Goal: Task Accomplishment & Management: Manage account settings

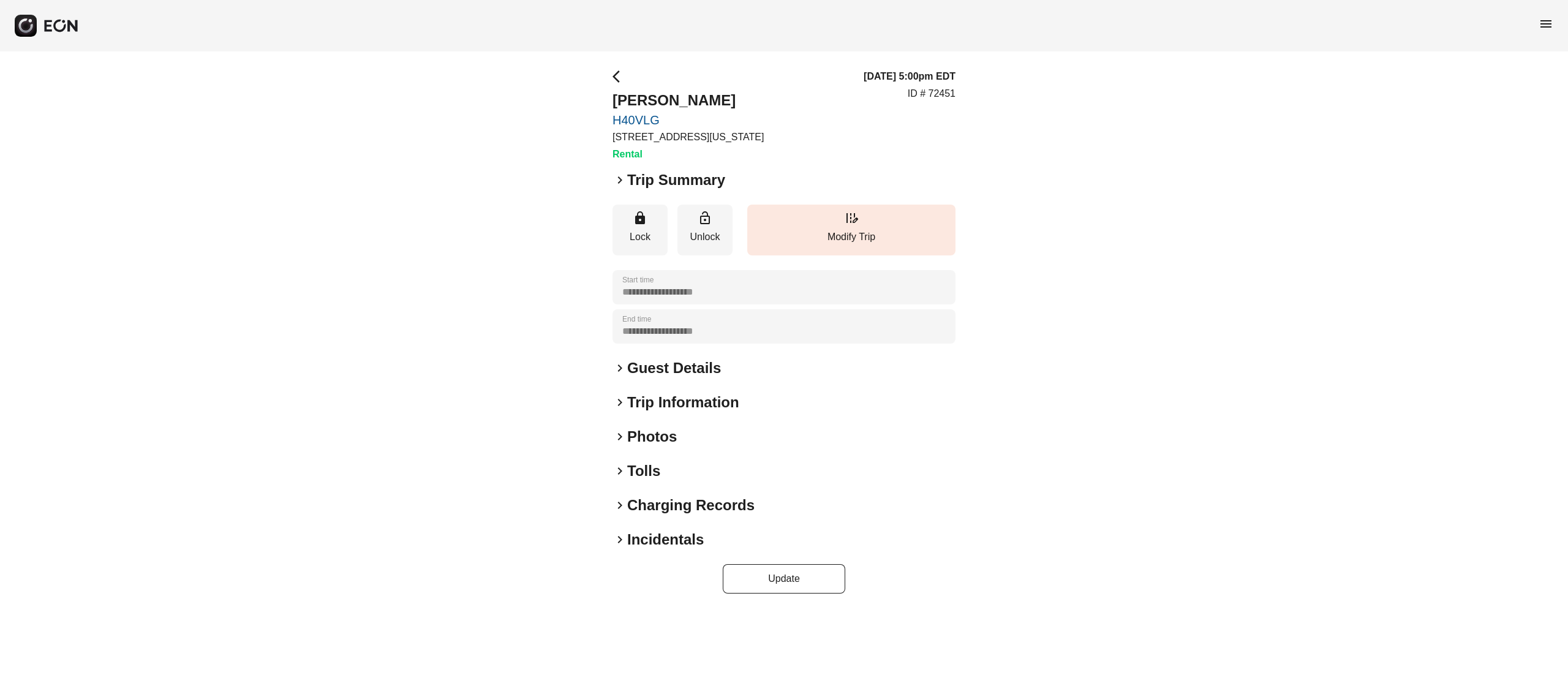
click at [663, 435] on h2 "Photos" at bounding box center [652, 437] width 49 height 20
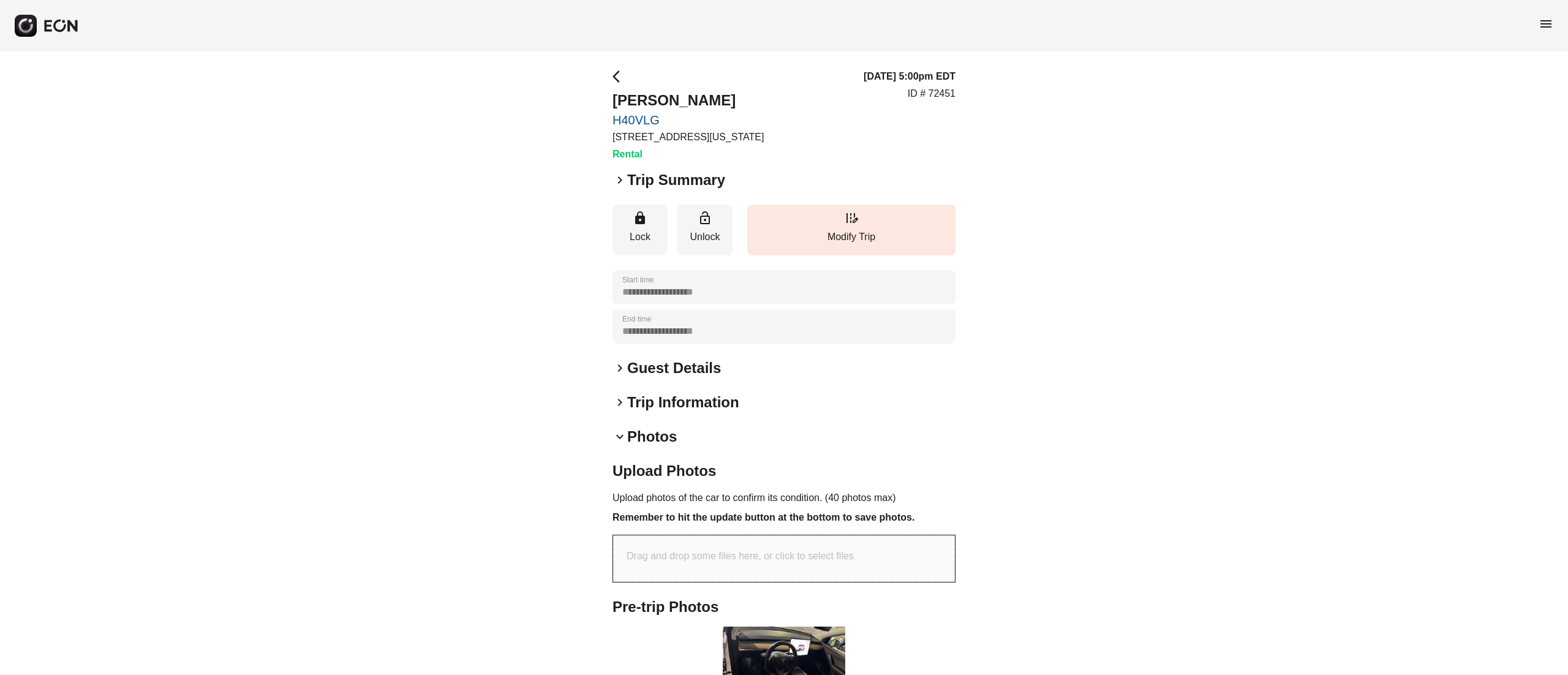
scroll to position [196, 0]
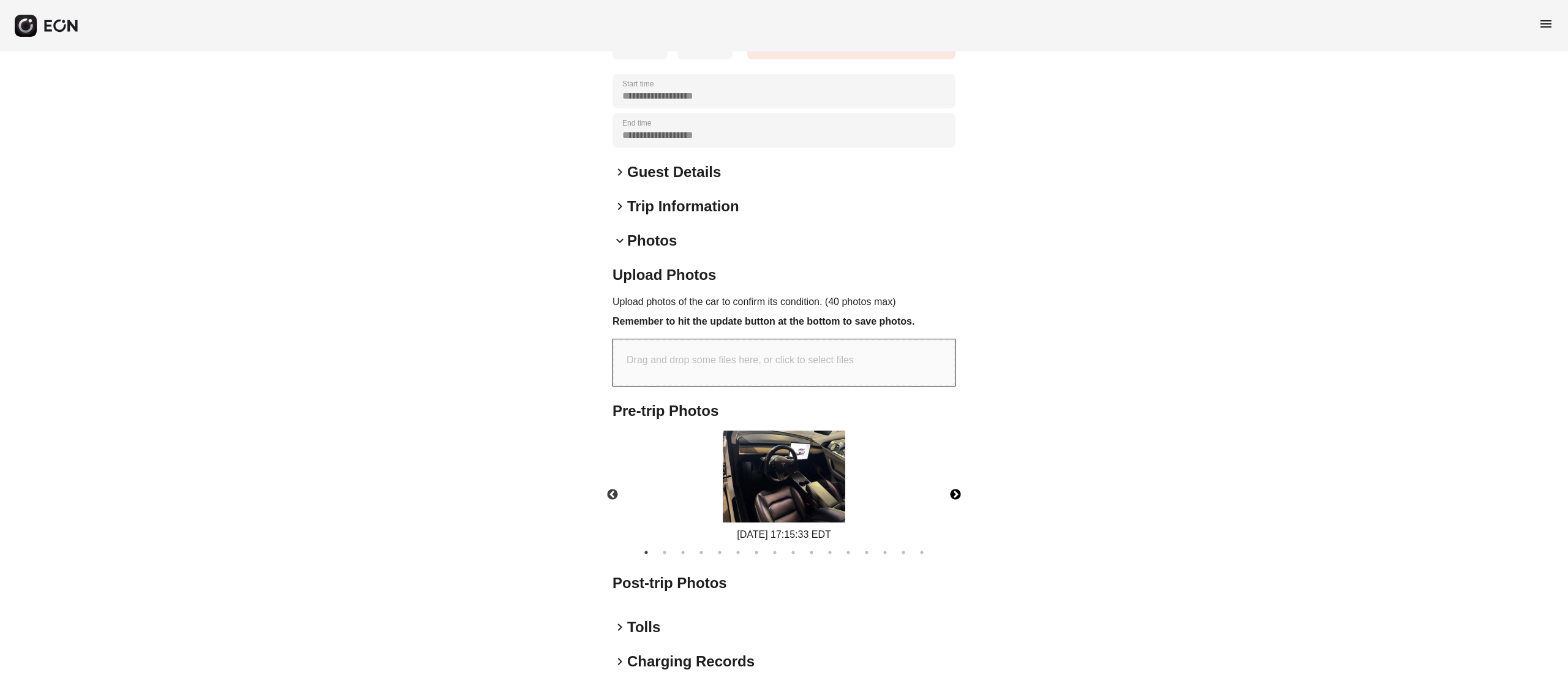
click at [954, 487] on button "Next" at bounding box center [955, 494] width 43 height 43
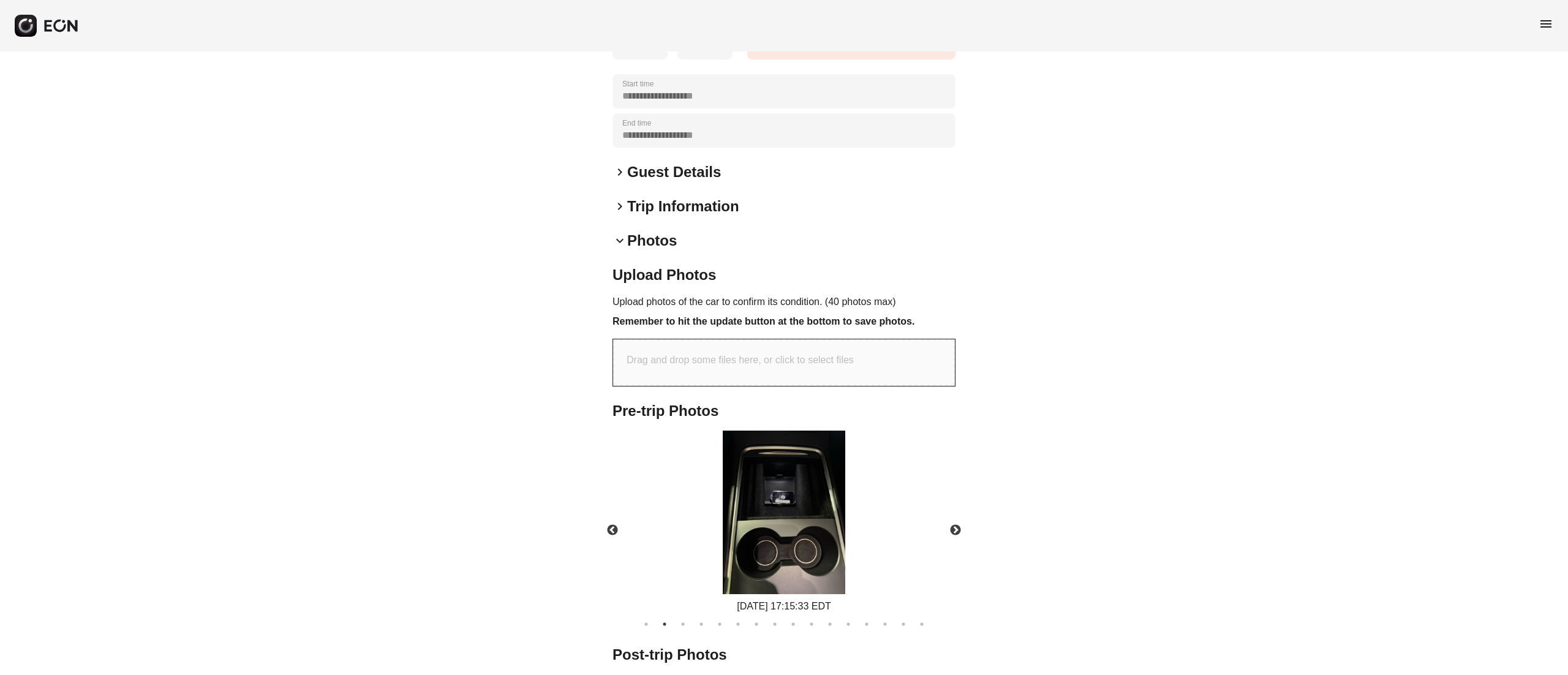
click at [618, 206] on span "keyboard_arrow_right" at bounding box center [620, 206] width 15 height 15
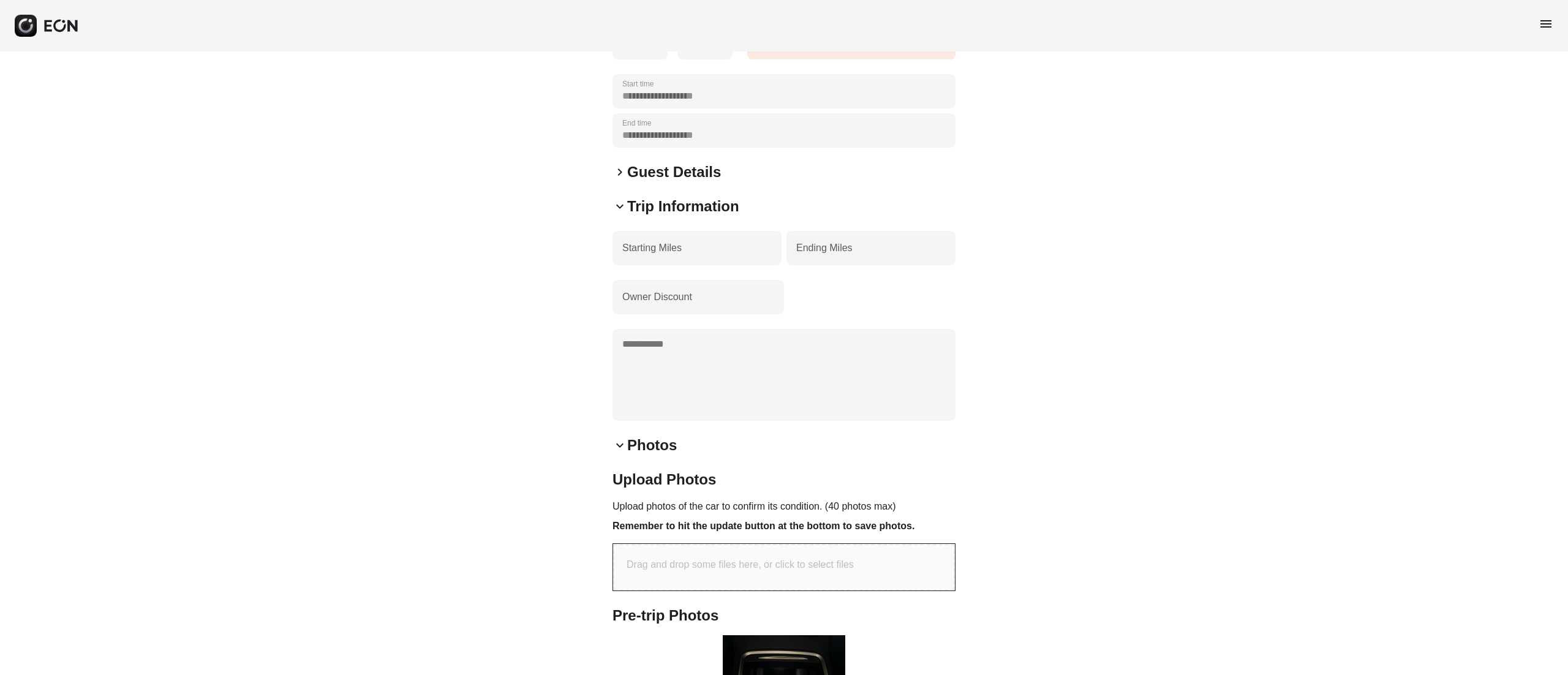
click at [687, 219] on div "keyboard_arrow_down Trip Information ***** Starting Miles ***** Ending Miles Ow…" at bounding box center [784, 309] width 343 height 224
click at [706, 197] on h2 "Trip Information" at bounding box center [683, 207] width 112 height 20
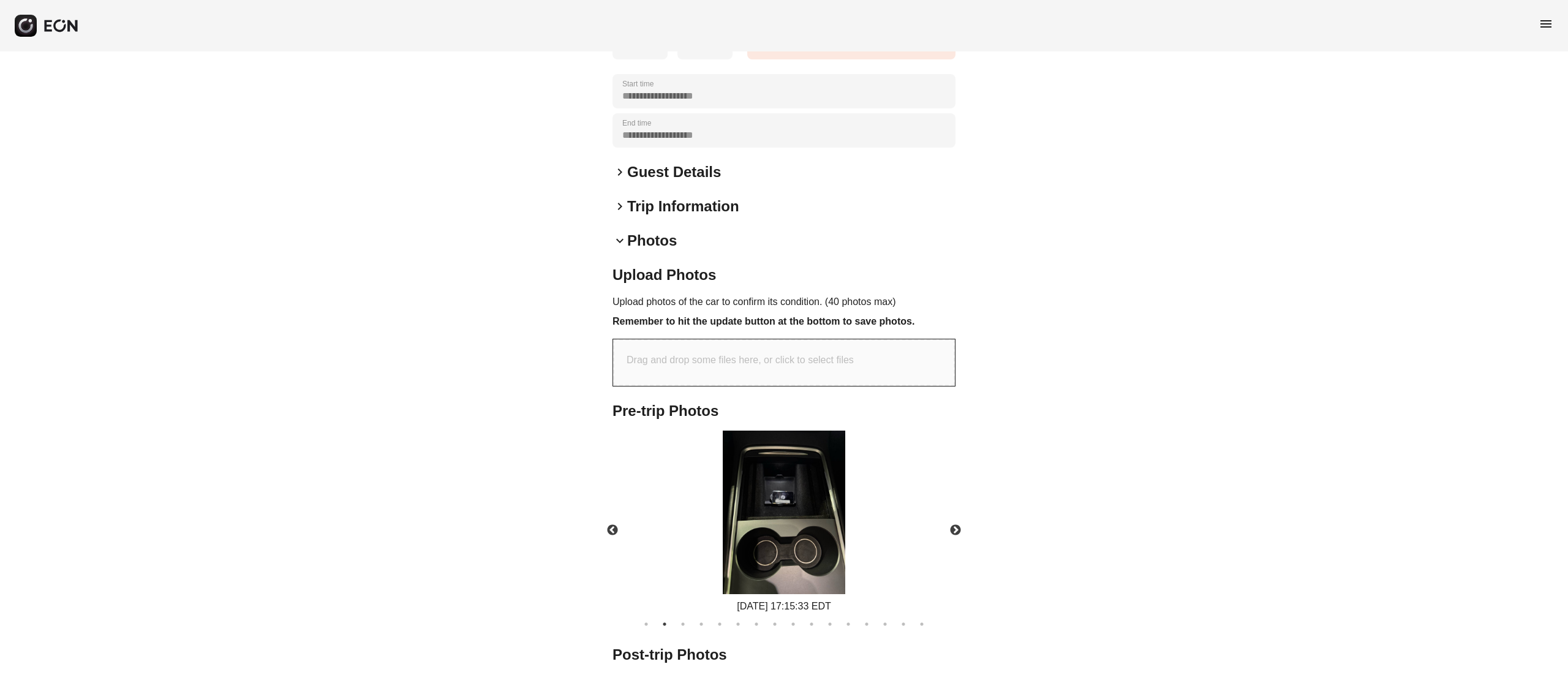
scroll to position [359, 0]
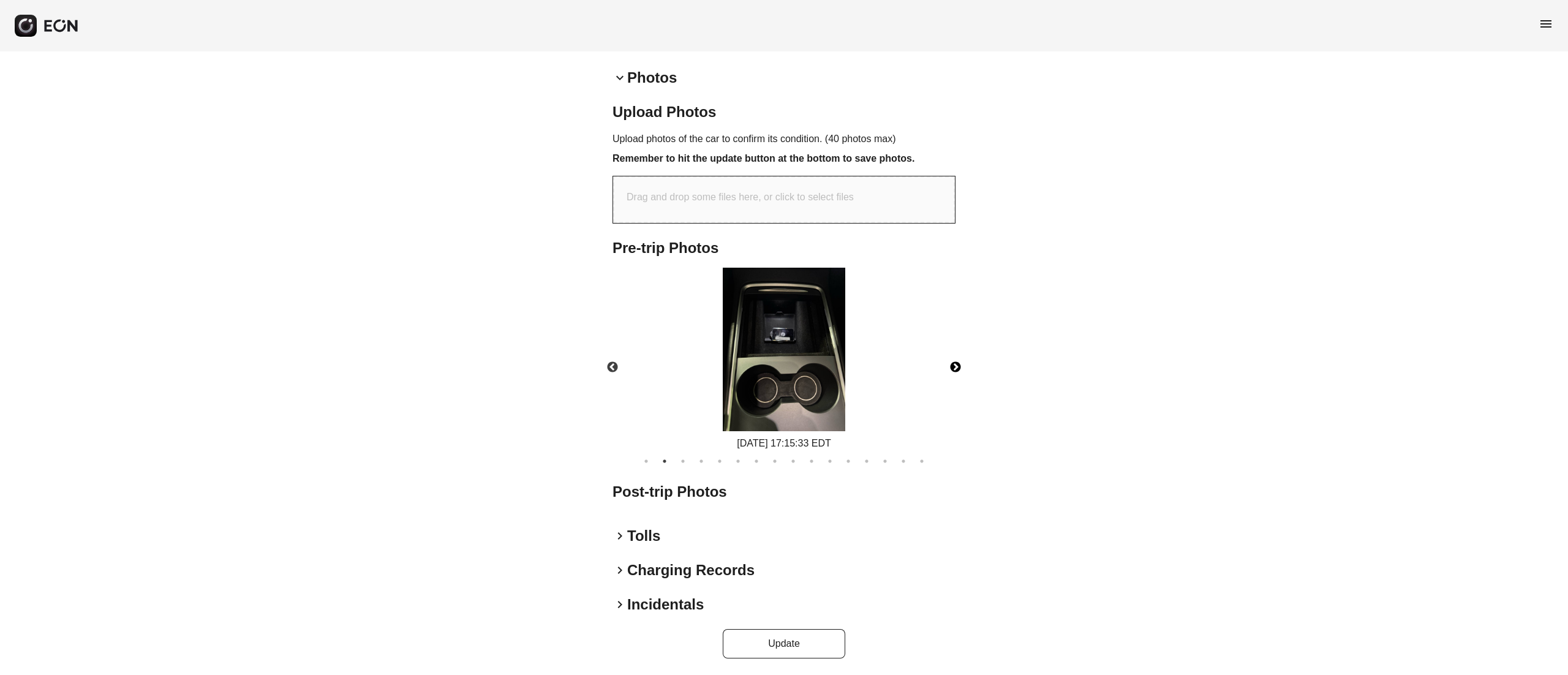
click at [946, 374] on button "Next" at bounding box center [955, 367] width 43 height 43
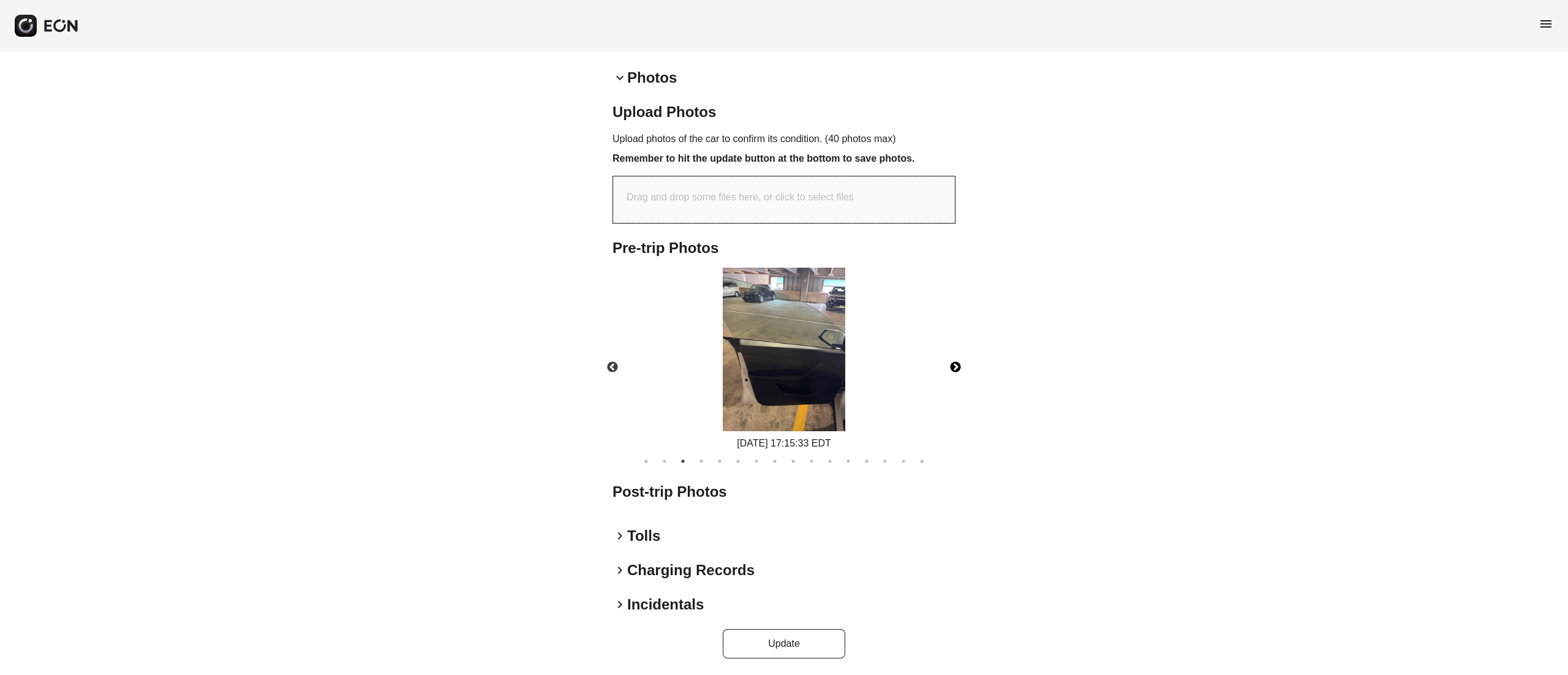
click at [946, 374] on button "Next" at bounding box center [955, 367] width 43 height 43
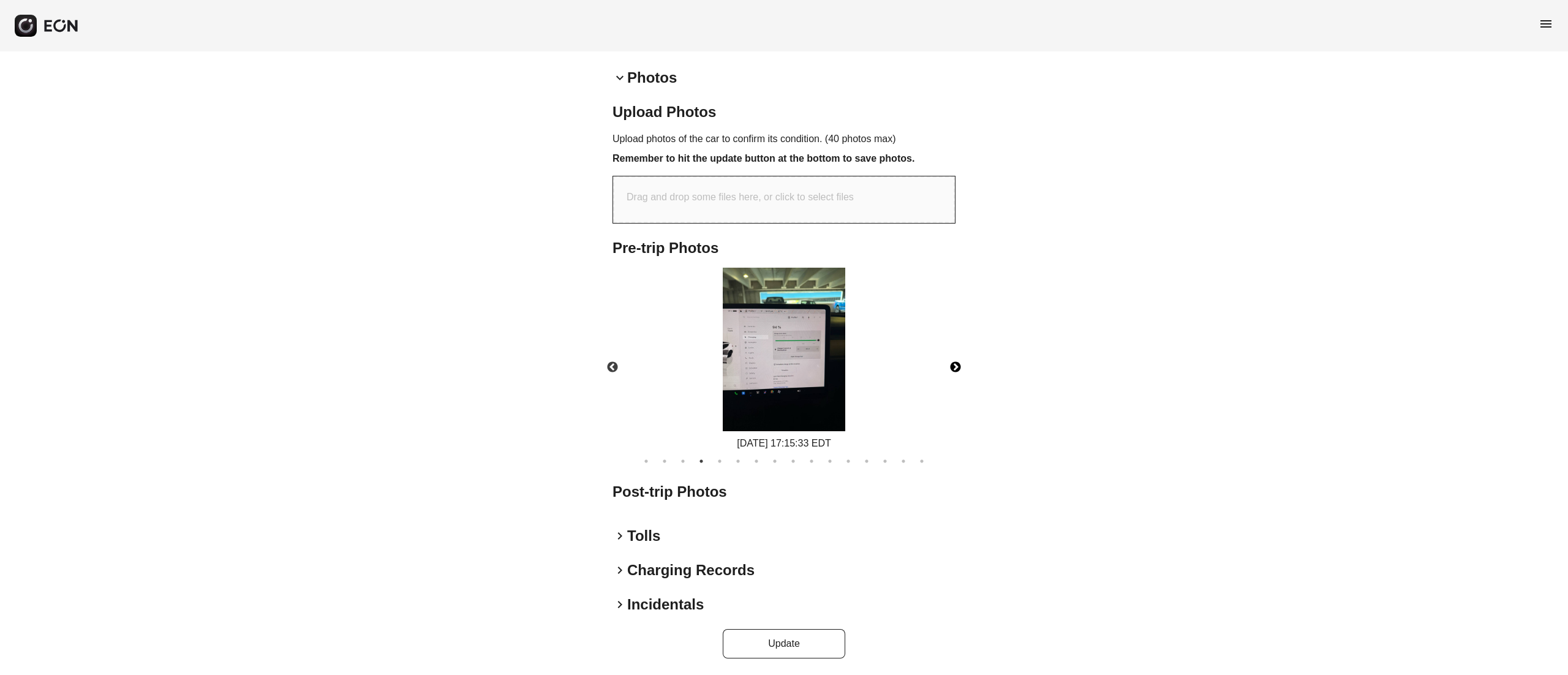
click at [946, 374] on button "Next" at bounding box center [955, 367] width 43 height 43
click at [764, 342] on img at bounding box center [784, 349] width 123 height 164
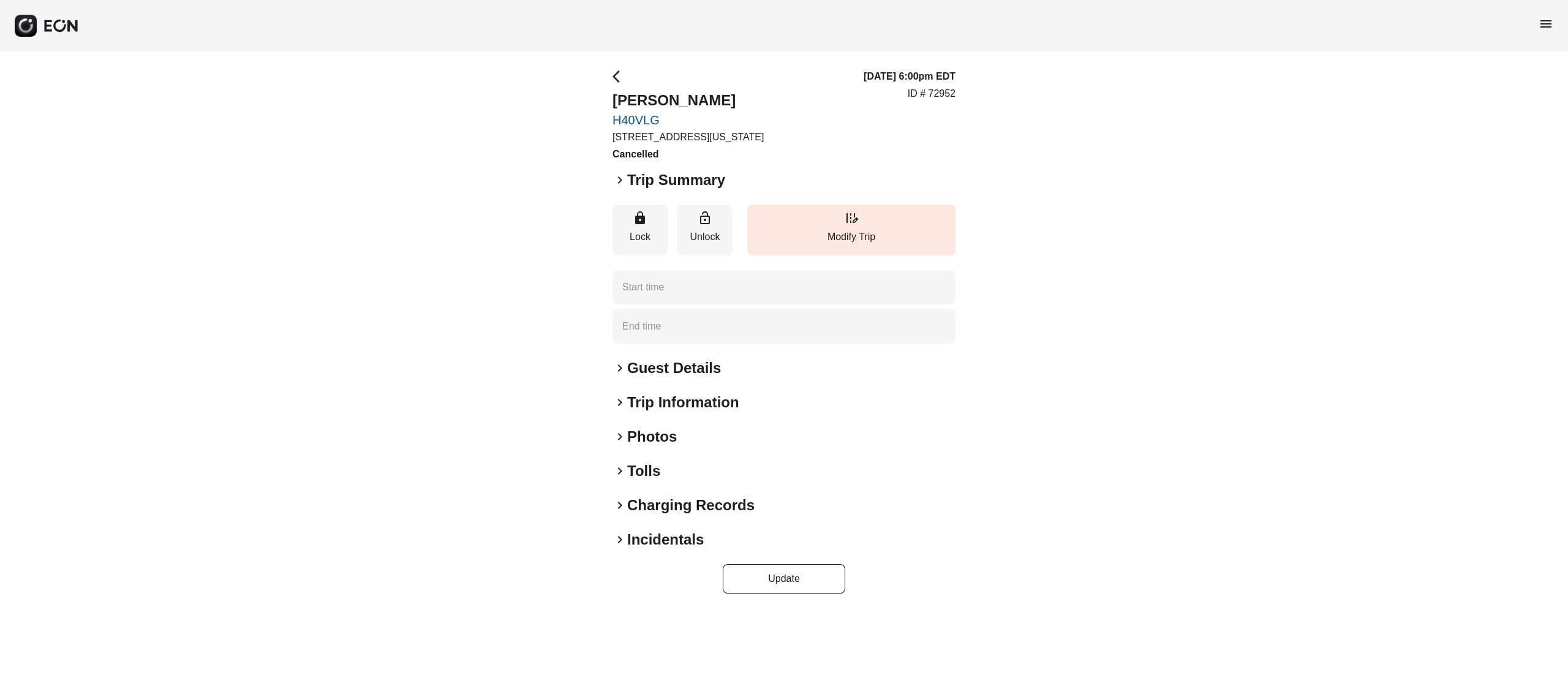
type time "**********"
click at [661, 188] on h2 "Trip Summary" at bounding box center [676, 180] width 98 height 20
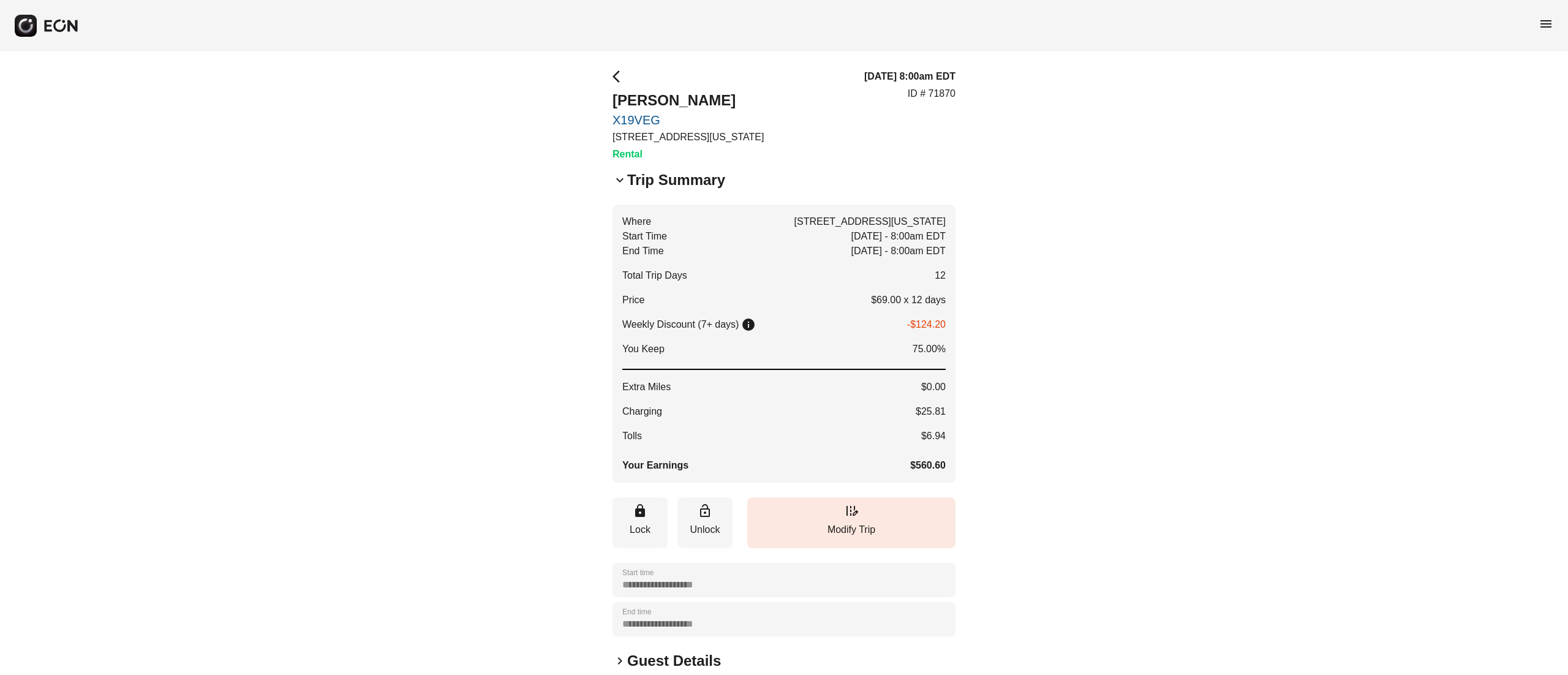
click at [668, 183] on h2 "Trip Summary" at bounding box center [676, 180] width 98 height 20
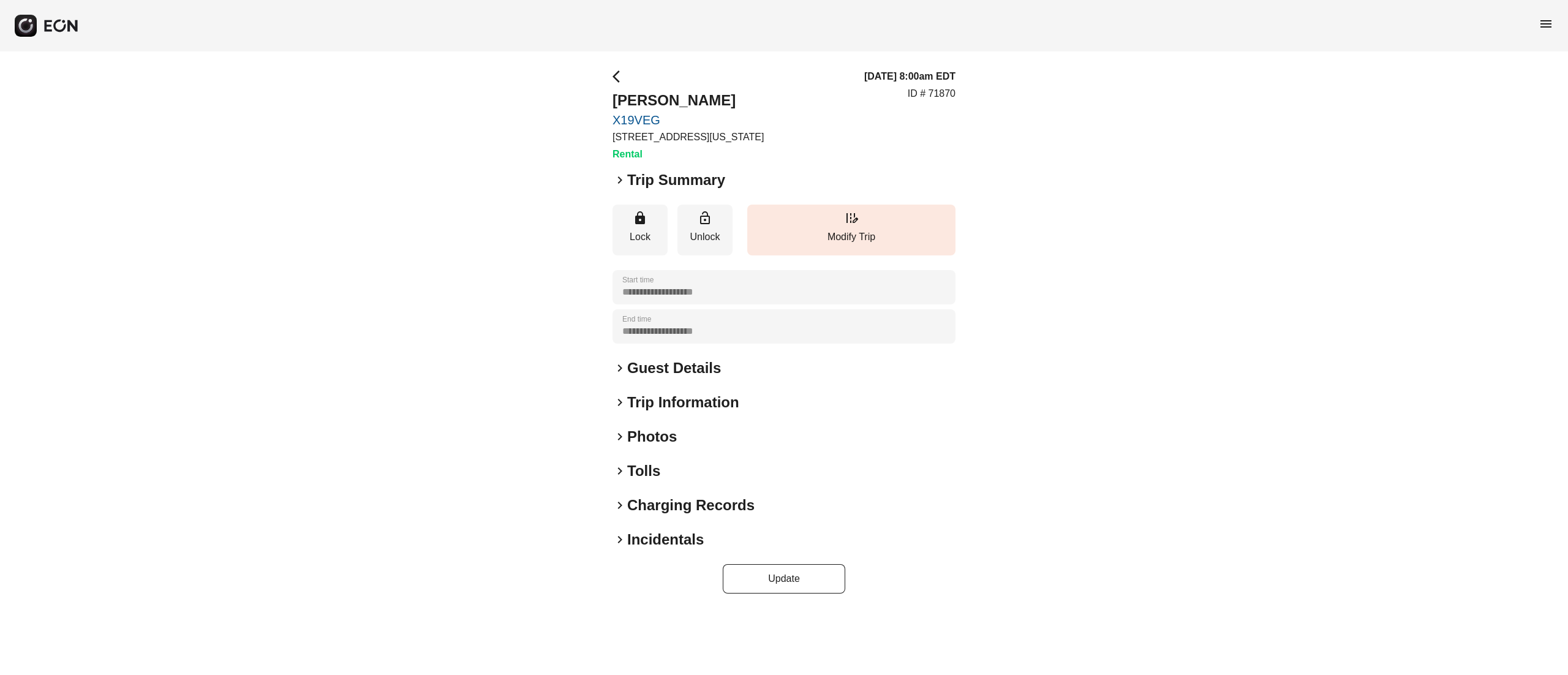
click at [668, 183] on h2 "Trip Summary" at bounding box center [676, 180] width 98 height 20
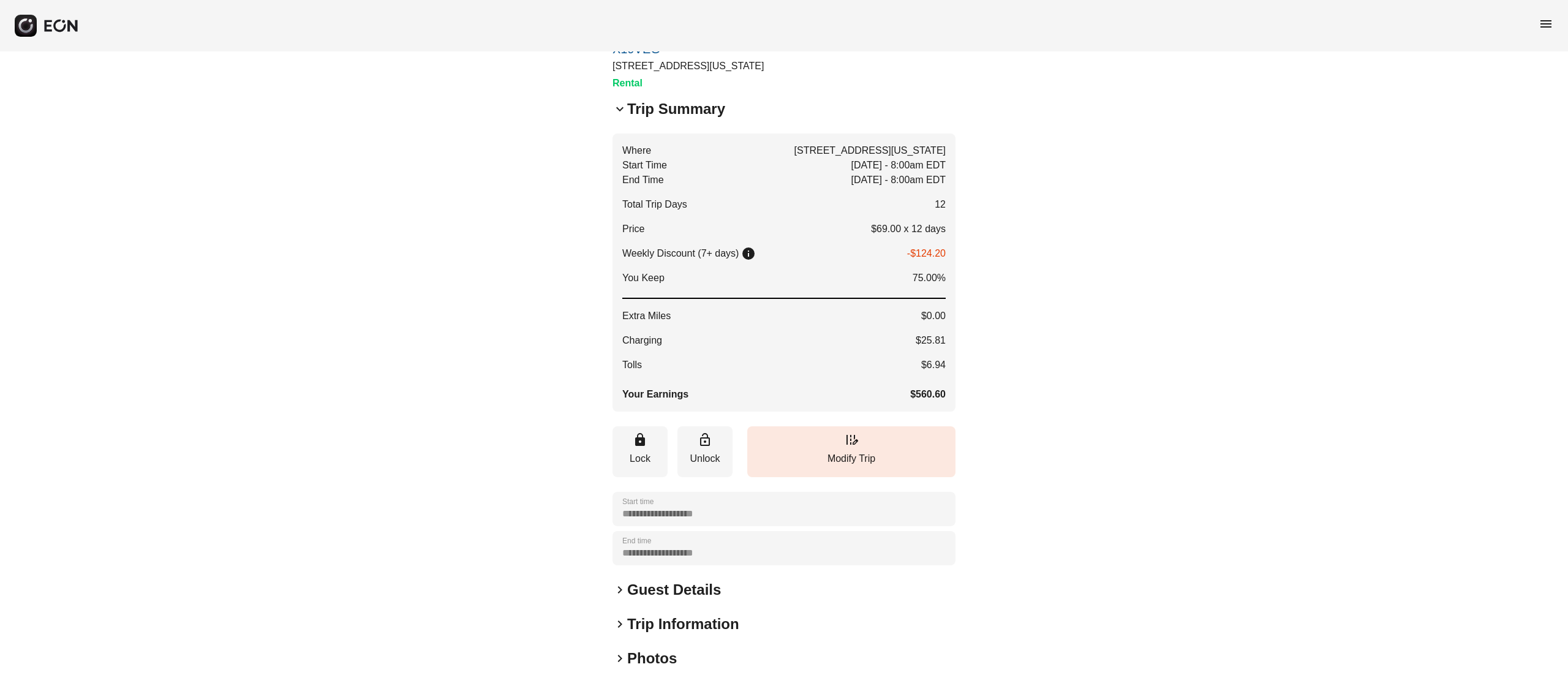
scroll to position [123, 0]
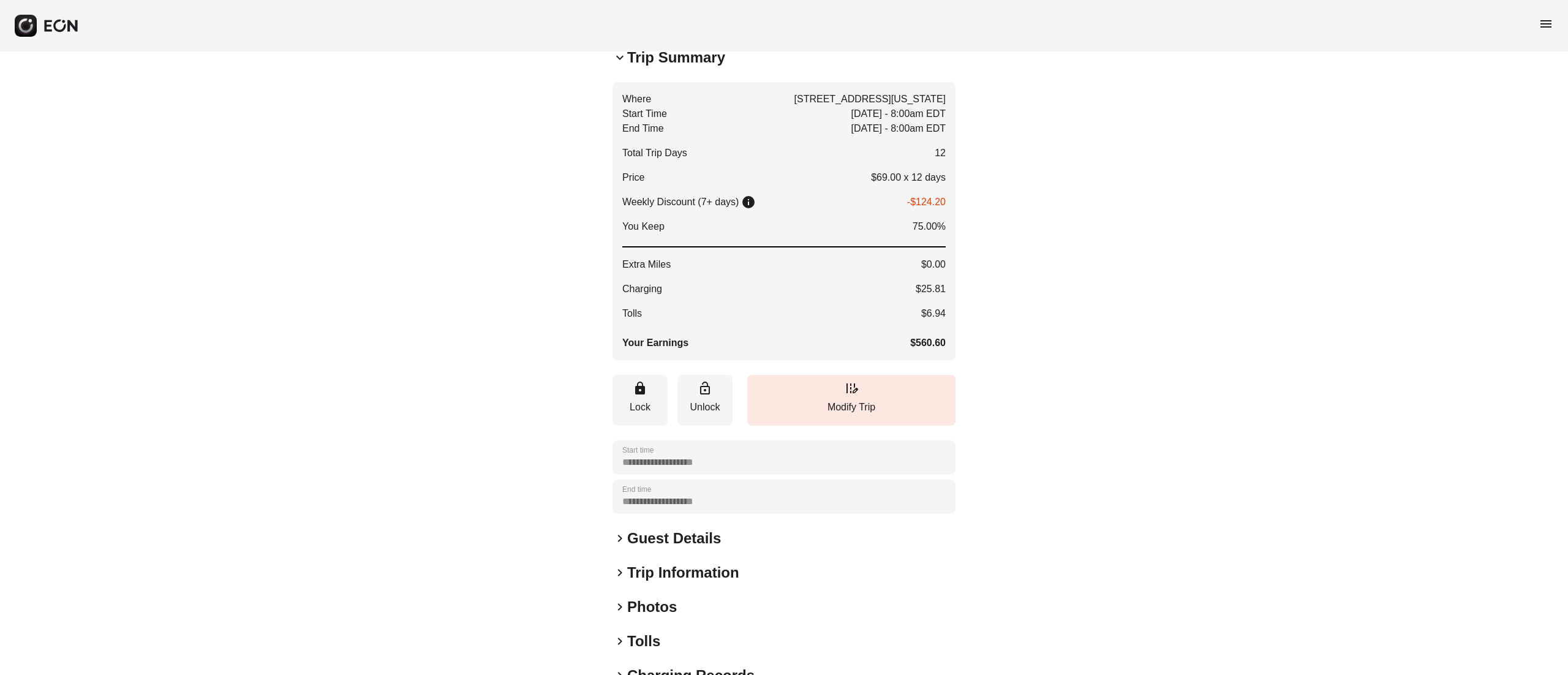
click at [692, 55] on h2 "Trip Summary" at bounding box center [676, 58] width 98 height 20
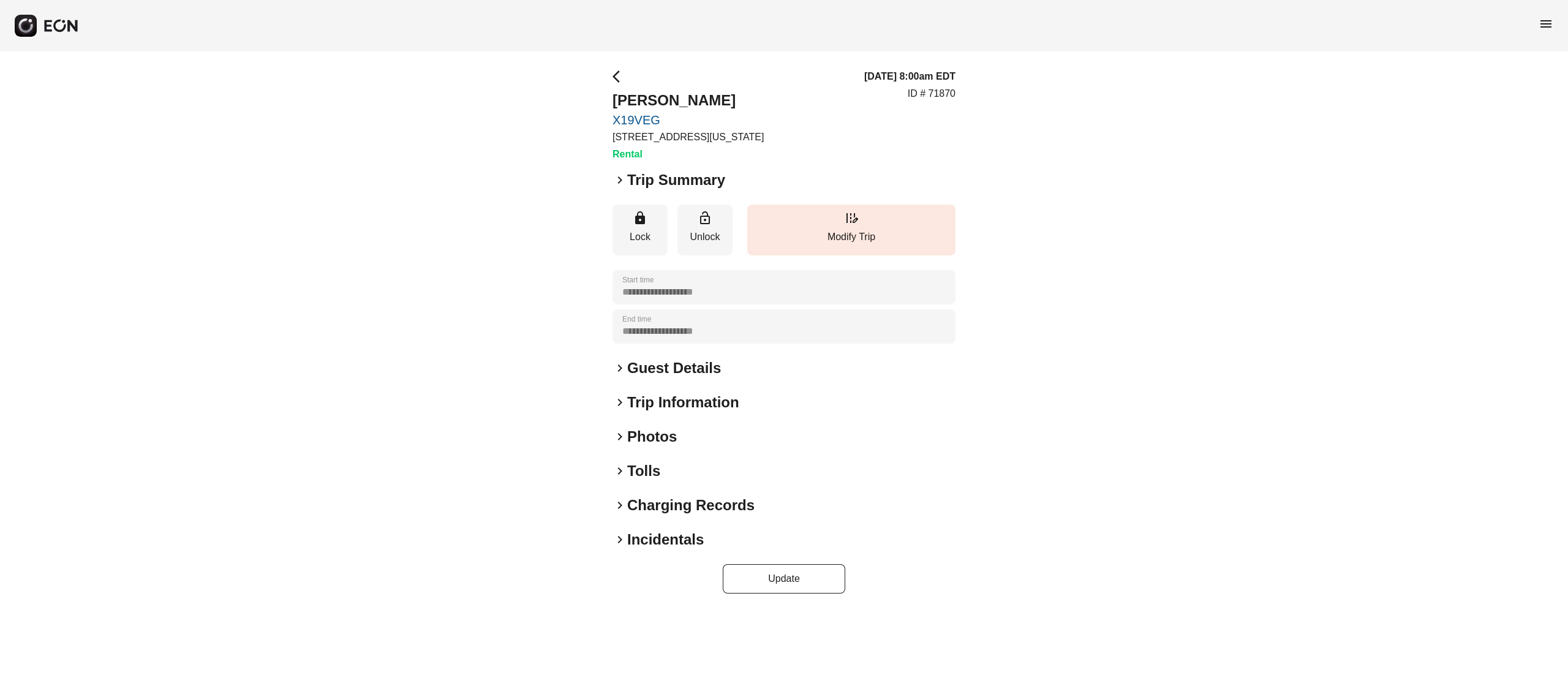
scroll to position [0, 0]
click at [689, 358] on h2 "Guest Details" at bounding box center [674, 368] width 94 height 20
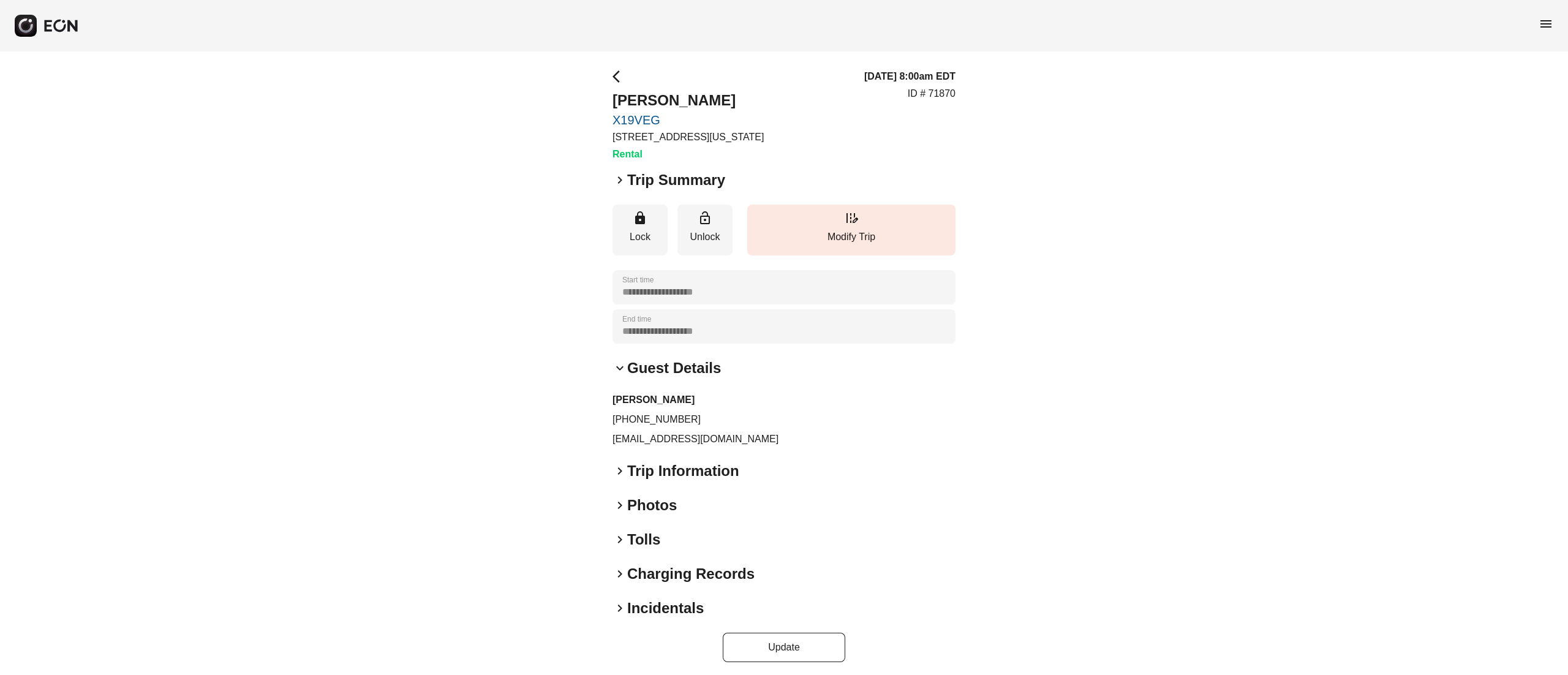
scroll to position [4, 0]
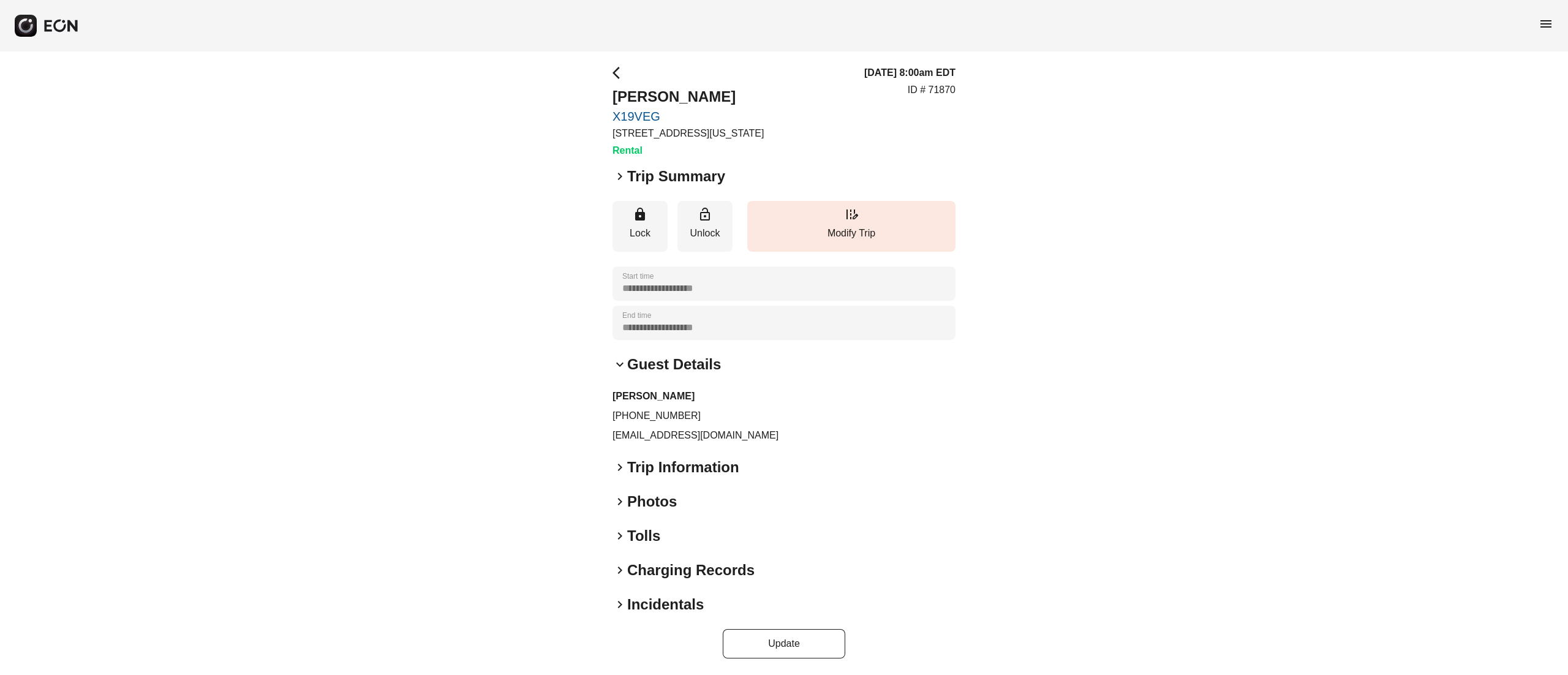
click at [689, 357] on h2 "Guest Details" at bounding box center [674, 365] width 94 height 20
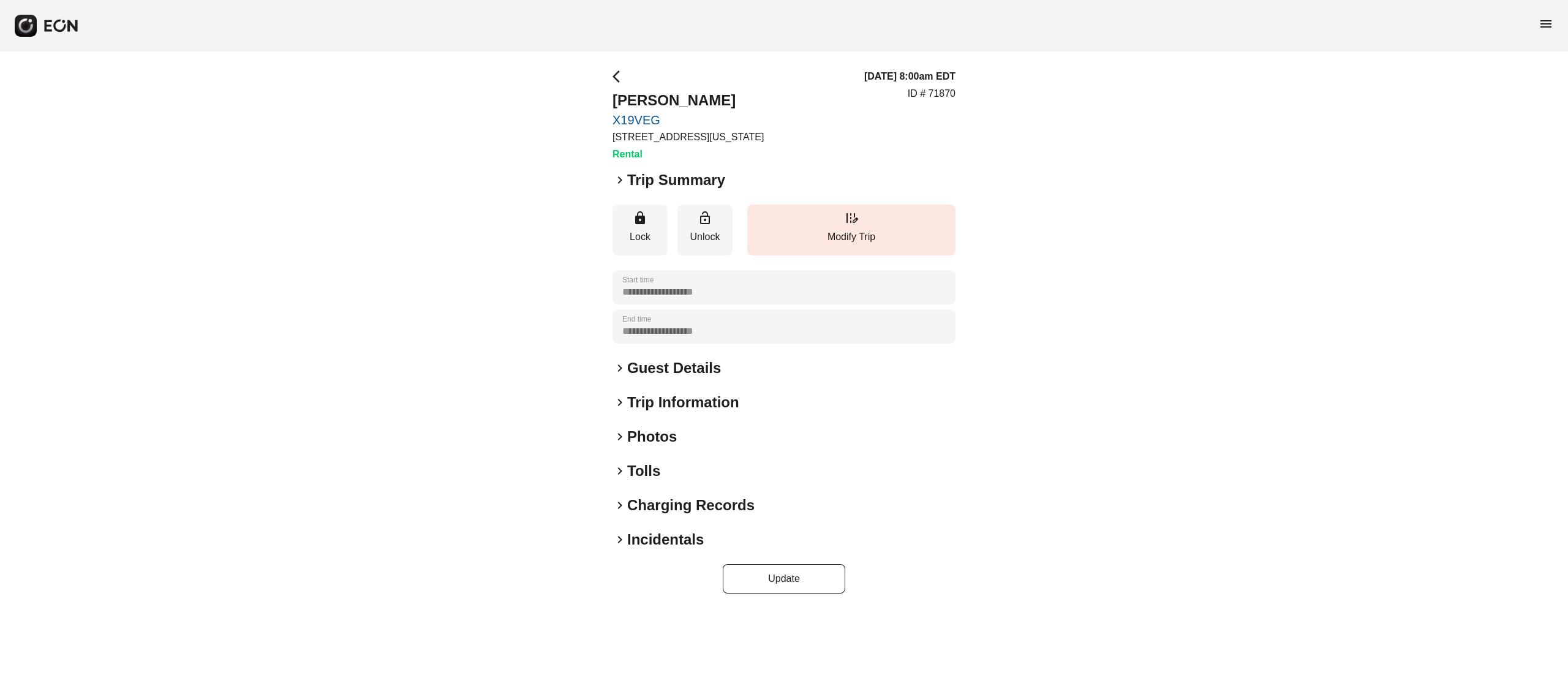
click at [685, 402] on h2 "Trip Information" at bounding box center [683, 402] width 112 height 20
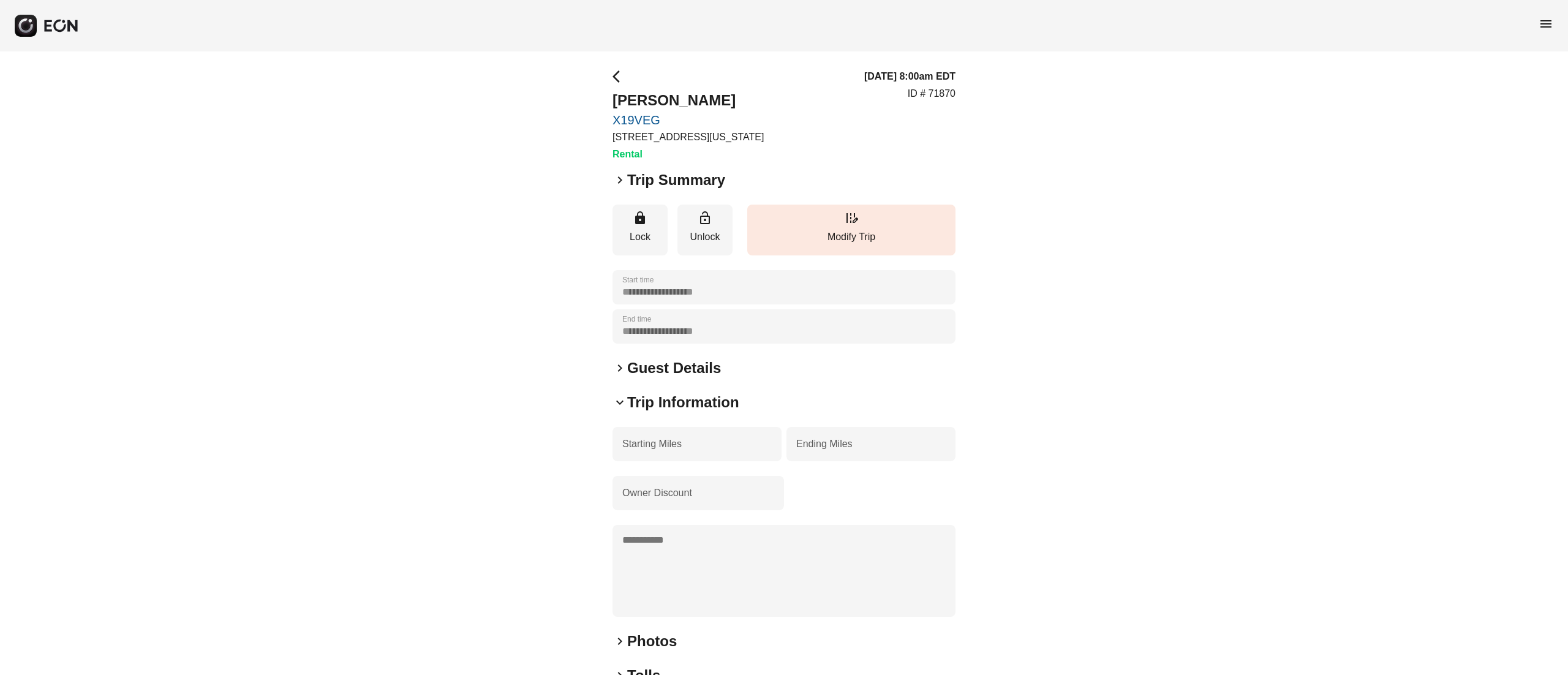
click at [685, 402] on h2 "Trip Information" at bounding box center [683, 402] width 112 height 20
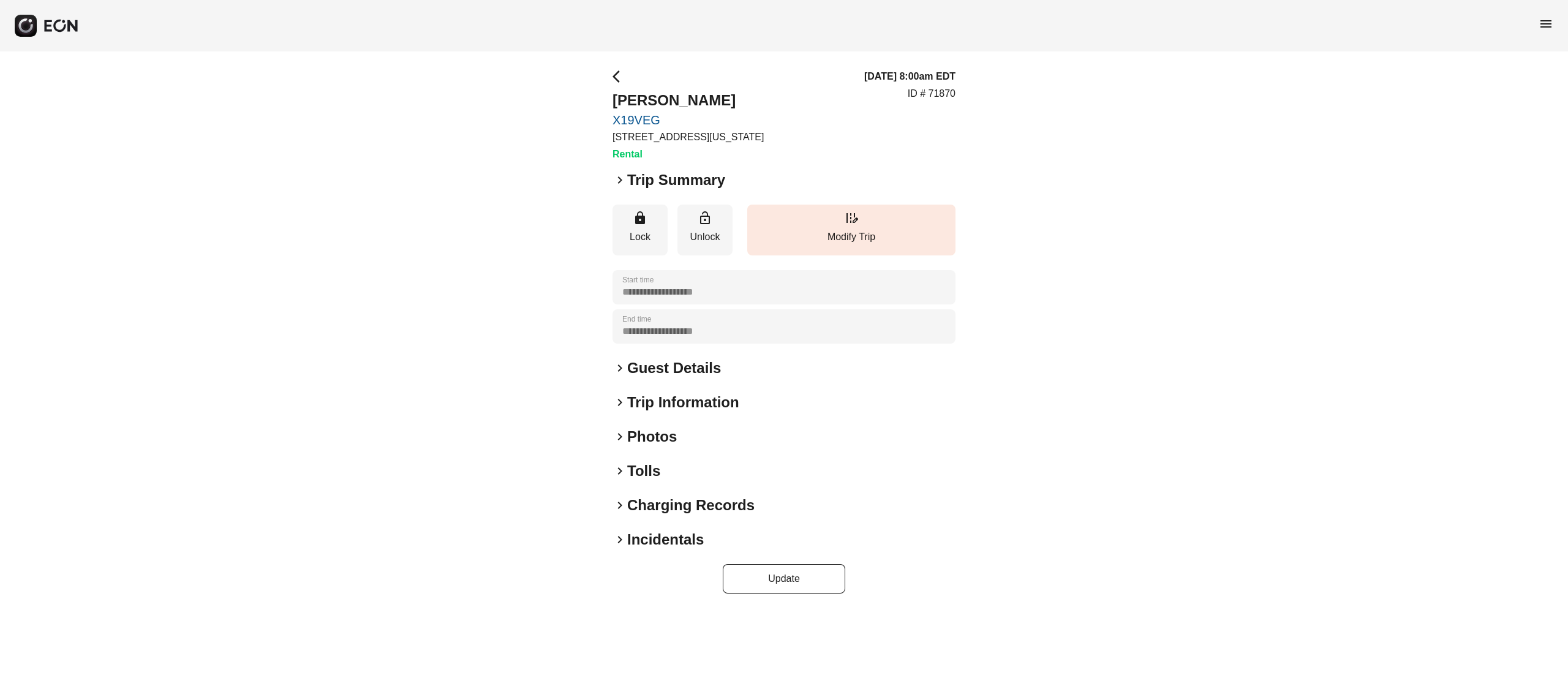
click at [667, 430] on h2 "Photos" at bounding box center [652, 437] width 49 height 20
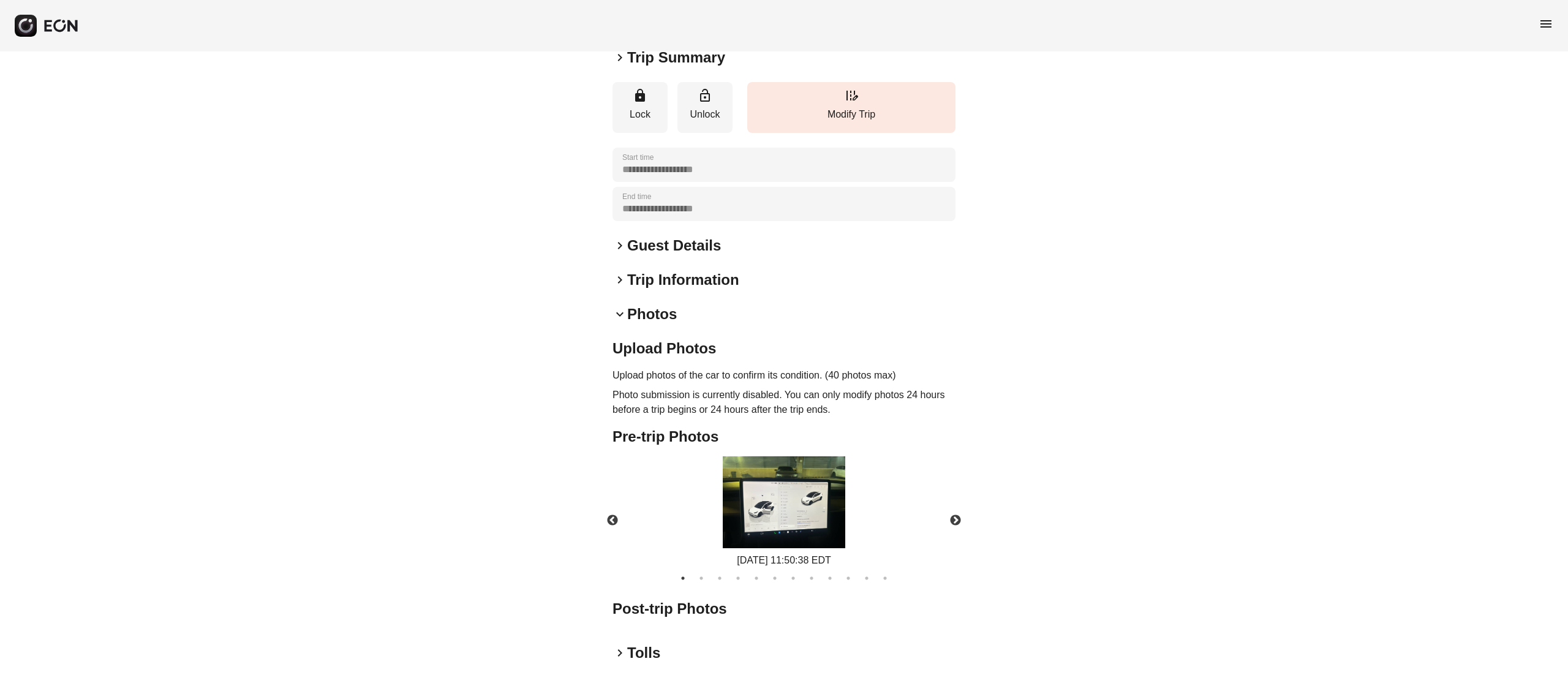
scroll to position [148, 0]
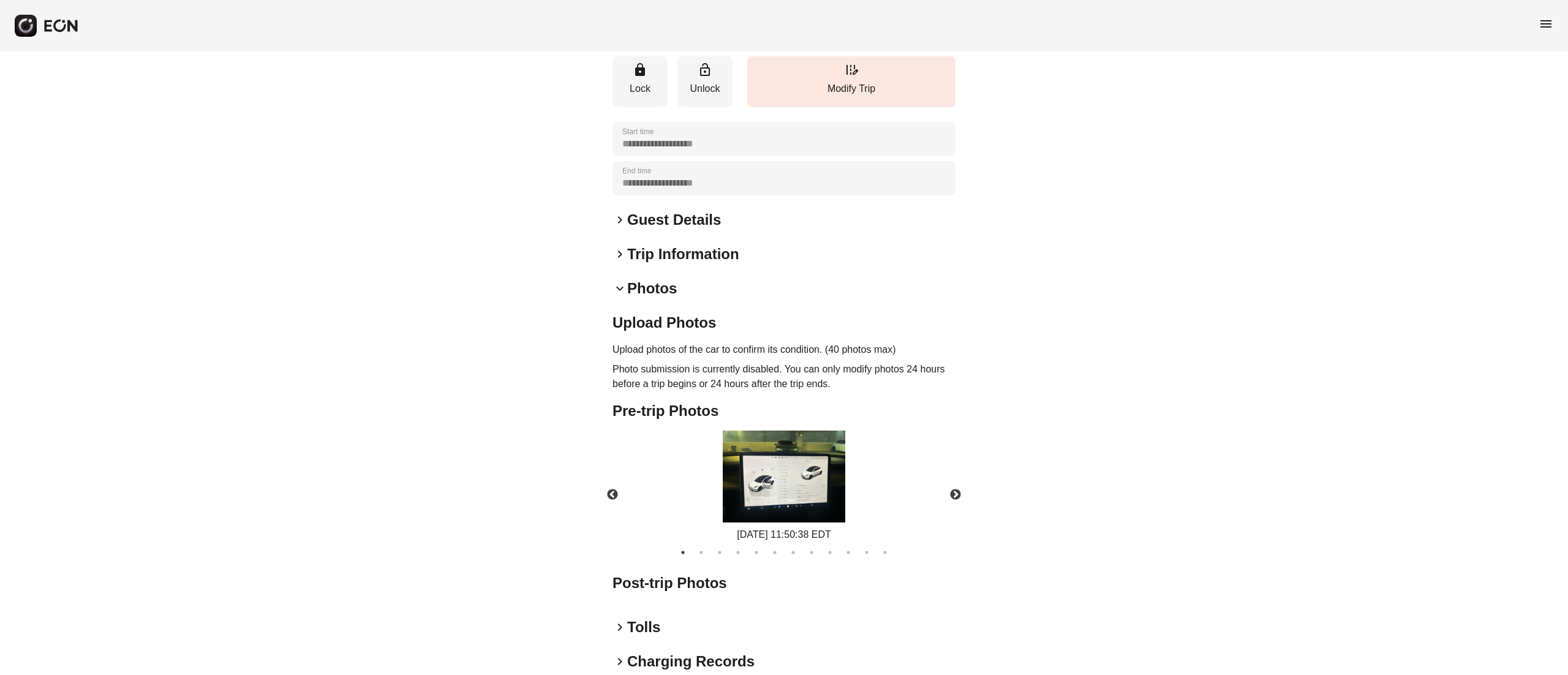
click at [804, 489] on img at bounding box center [784, 476] width 123 height 92
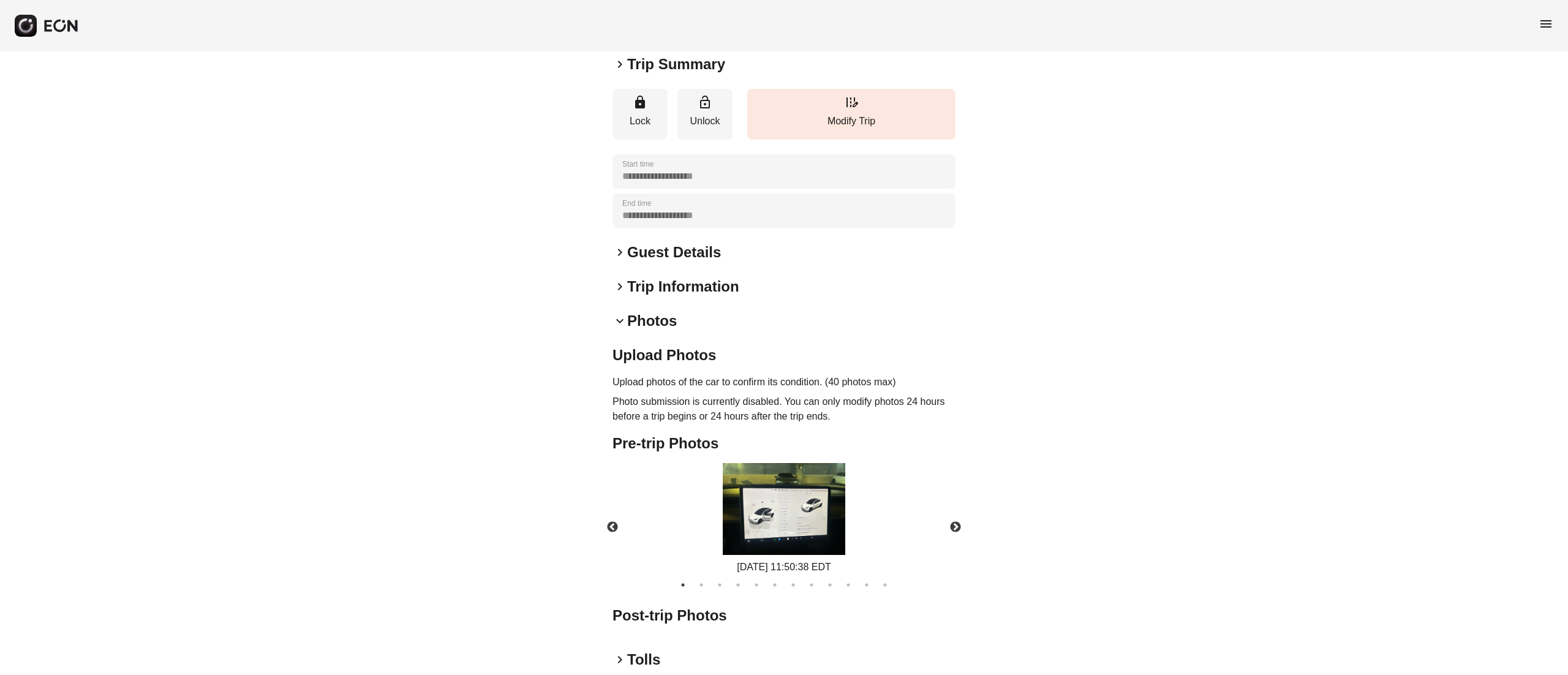
scroll to position [0, 0]
